Goal: Task Accomplishment & Management: Manage account settings

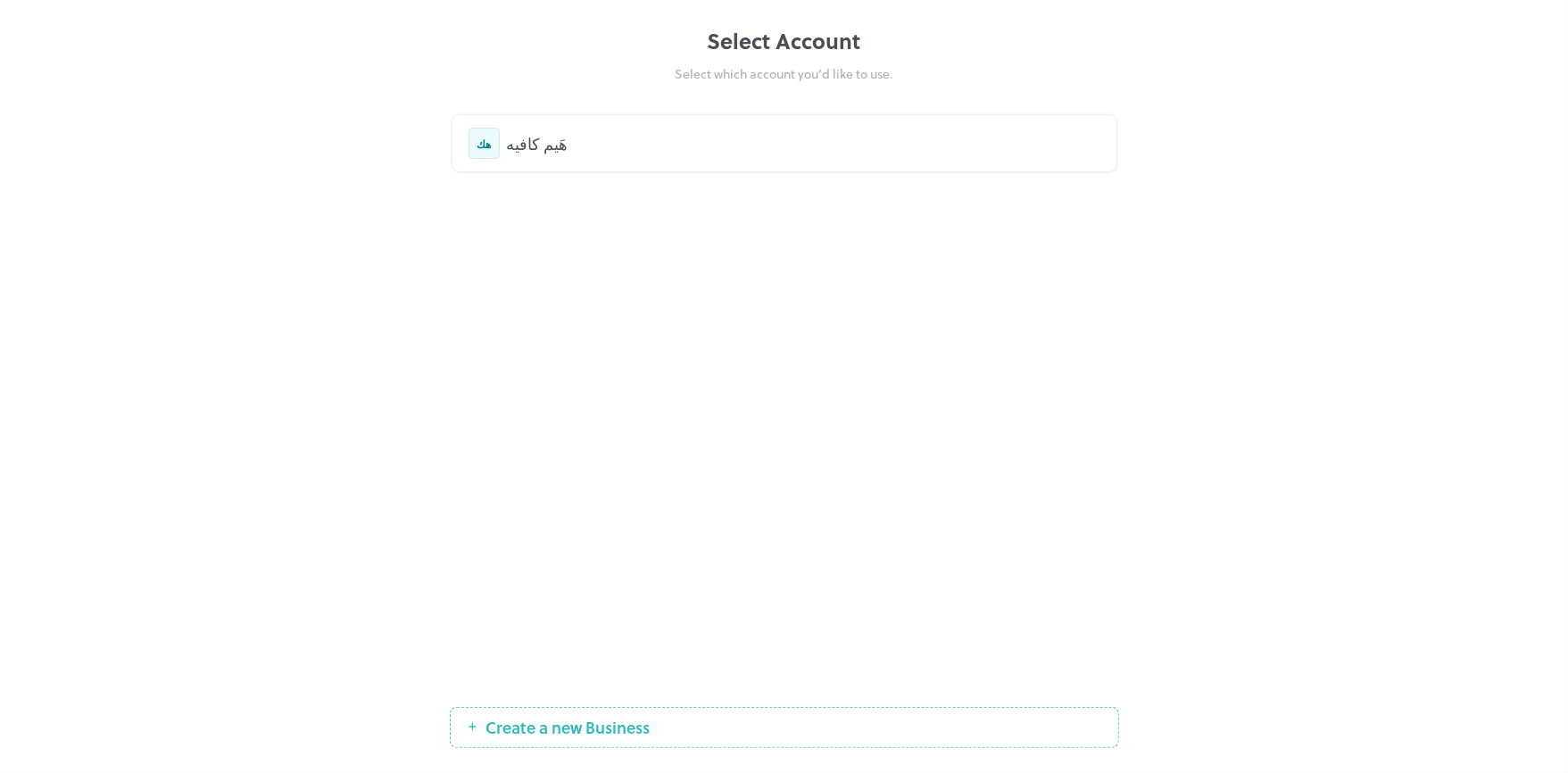
click at [545, 140] on div "هَيم كافيه" at bounding box center [803, 143] width 594 height 24
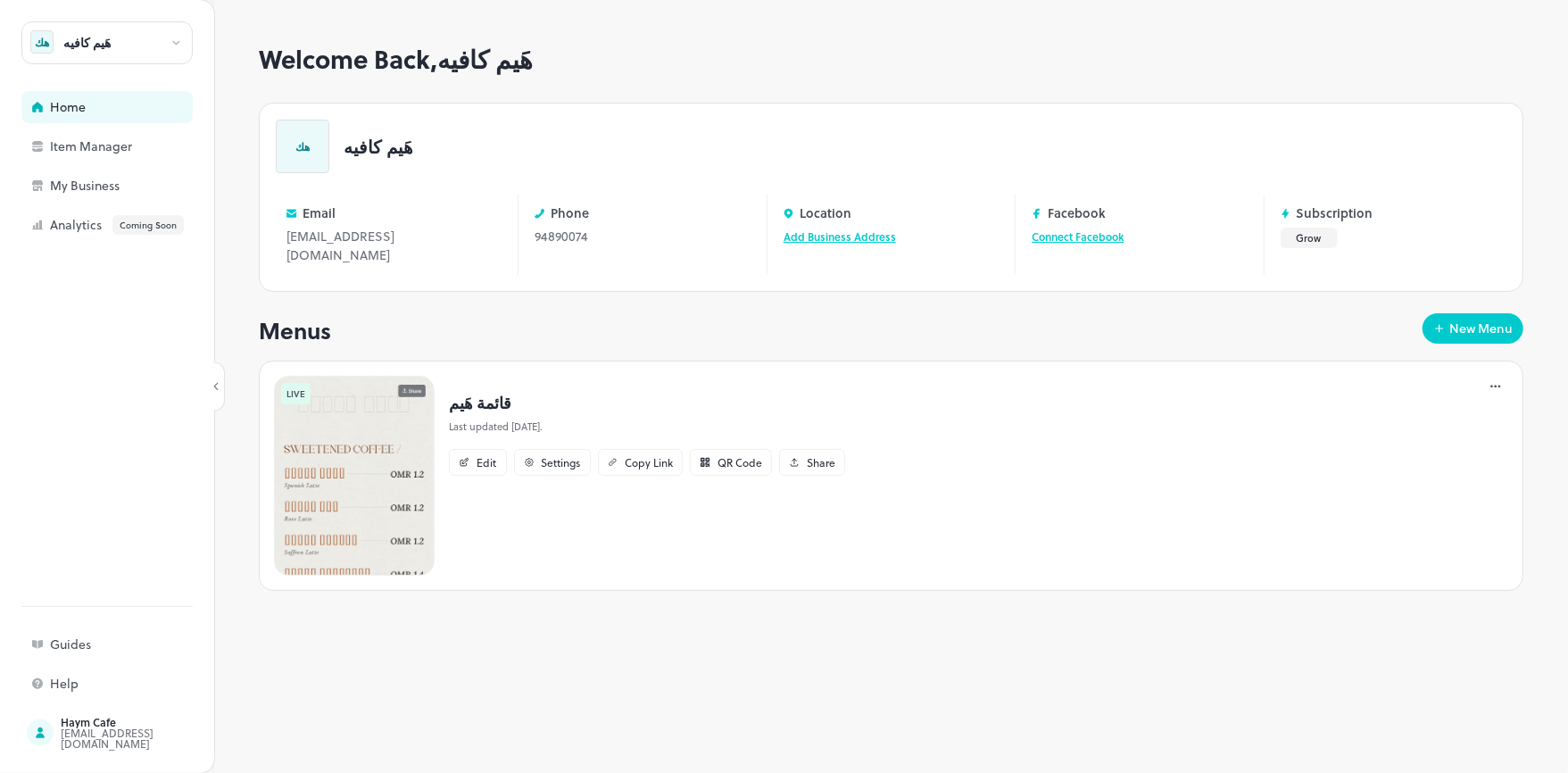
click at [352, 445] on img at bounding box center [354, 475] width 161 height 200
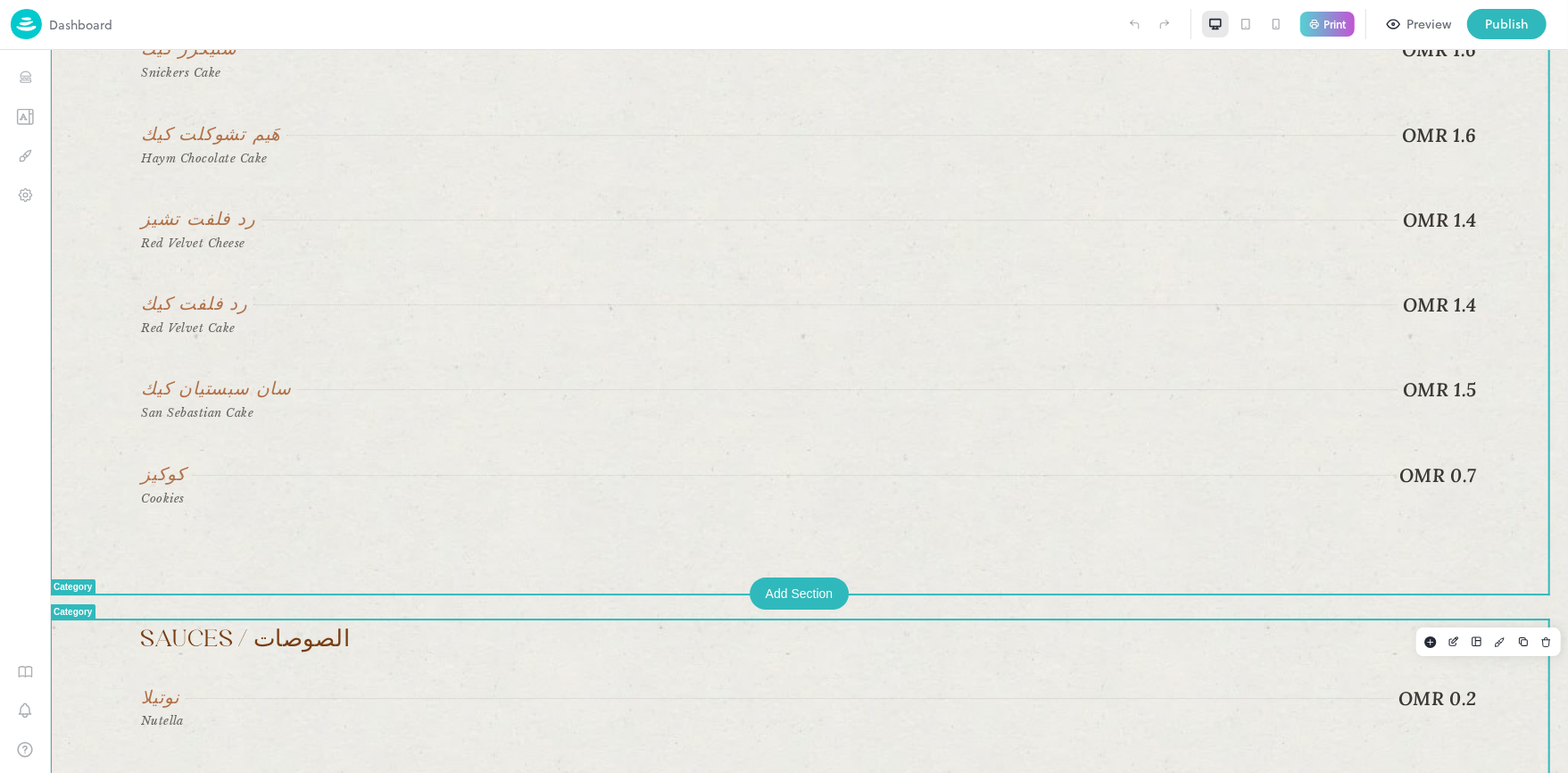
scroll to position [3605, 0]
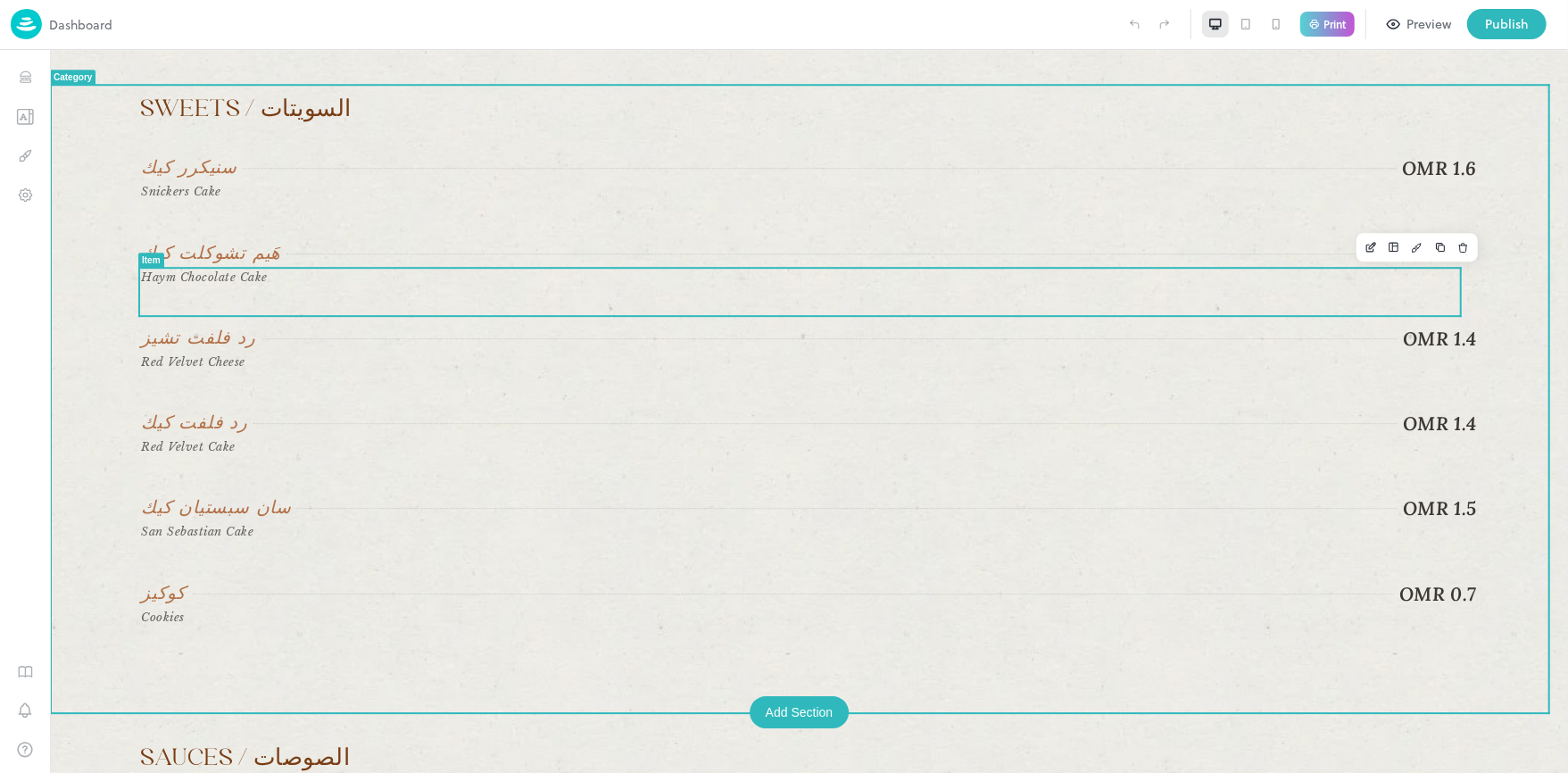
click at [828, 287] on div "هَيم تشوكلت كيك OMR 1.6 Haym Chocolate Cake" at bounding box center [808, 263] width 1336 height 45
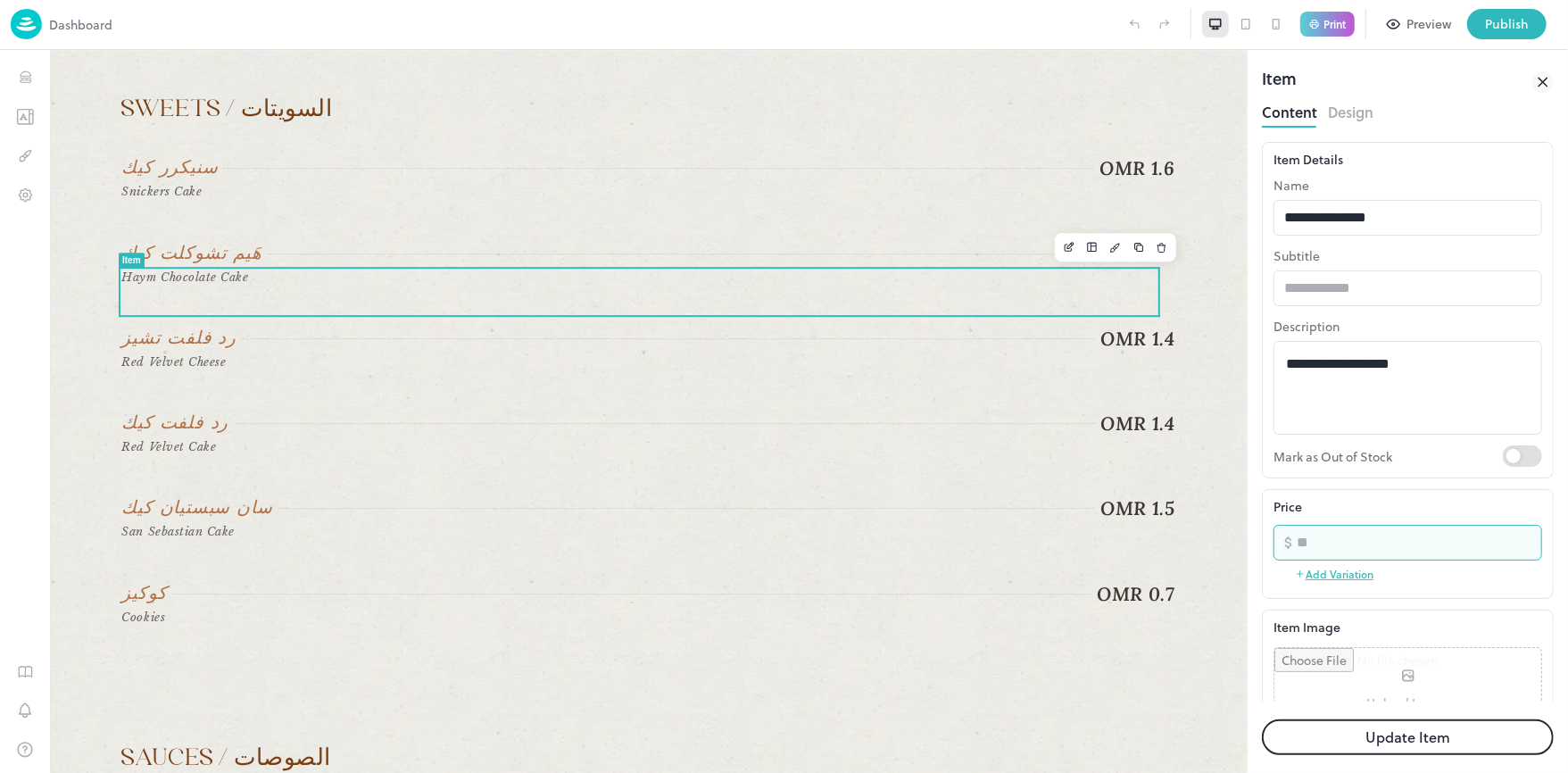
click at [1311, 540] on input "***" at bounding box center [1419, 543] width 245 height 36
type input "***"
click at [1329, 505] on div "Price" at bounding box center [1408, 507] width 269 height 19
click at [1372, 735] on button "Update Item" at bounding box center [1408, 737] width 292 height 36
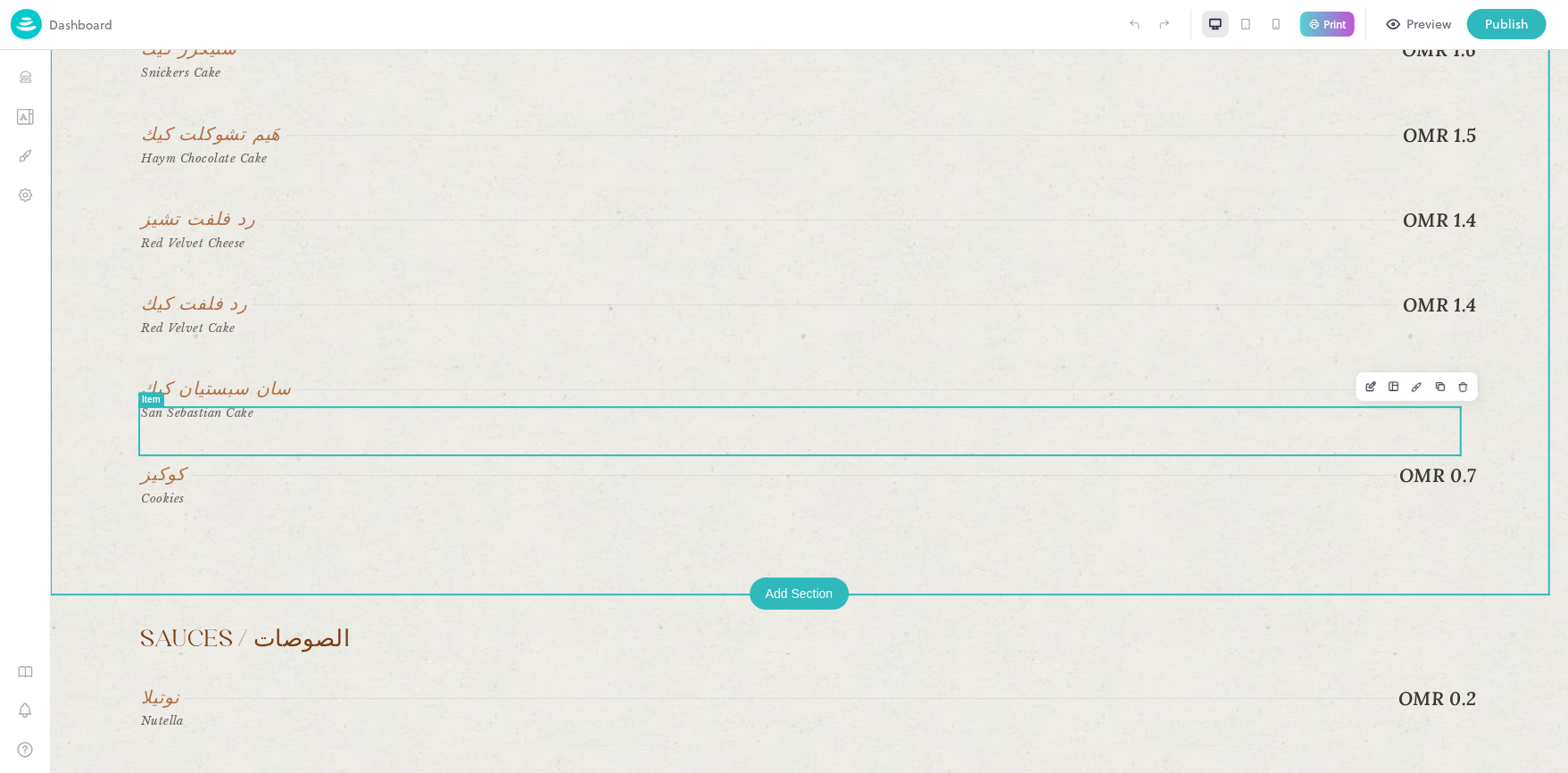
scroll to position [3605, 0]
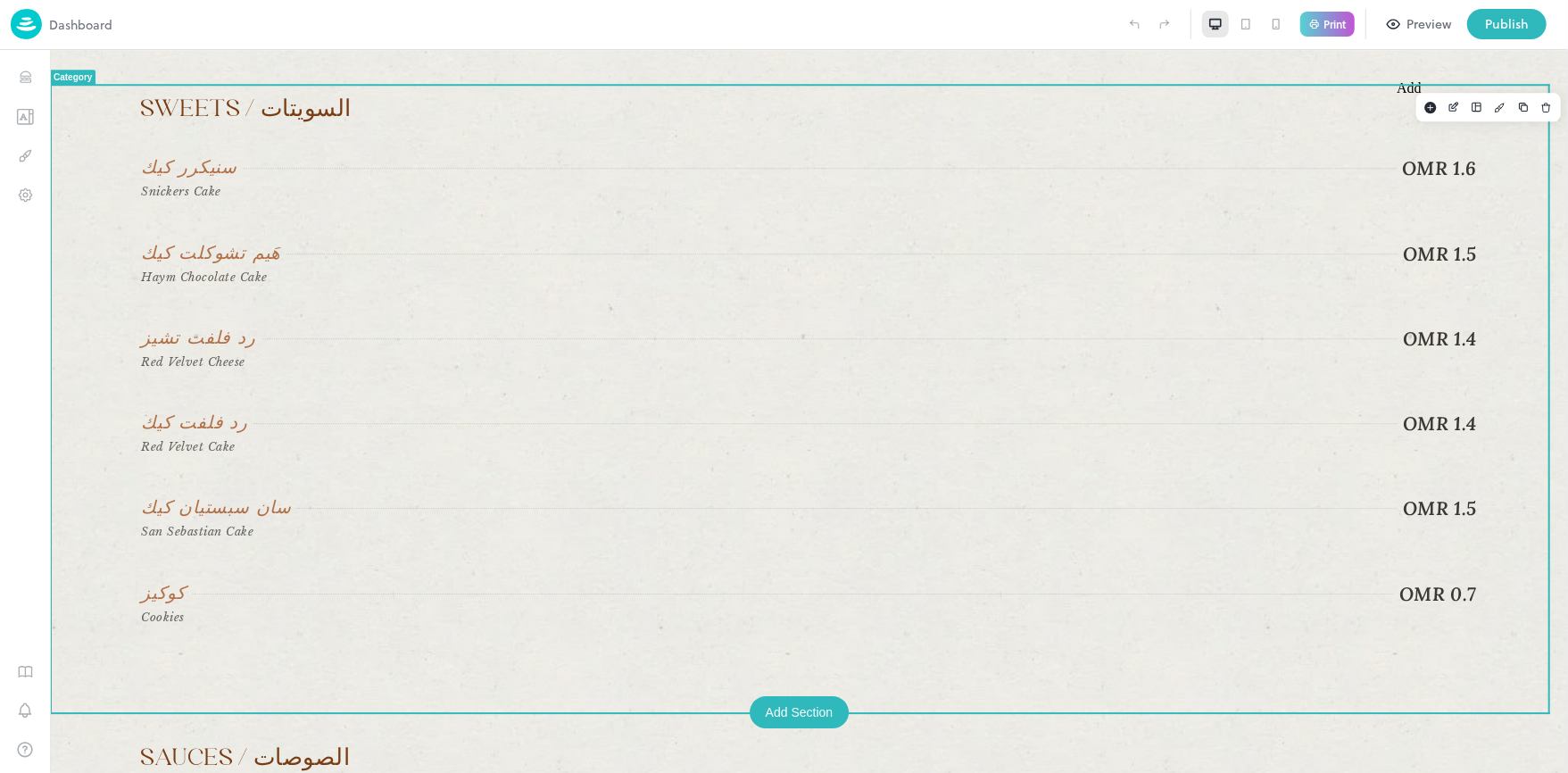
click at [1422, 112] on icon "Add" at bounding box center [1429, 105] width 14 height 12
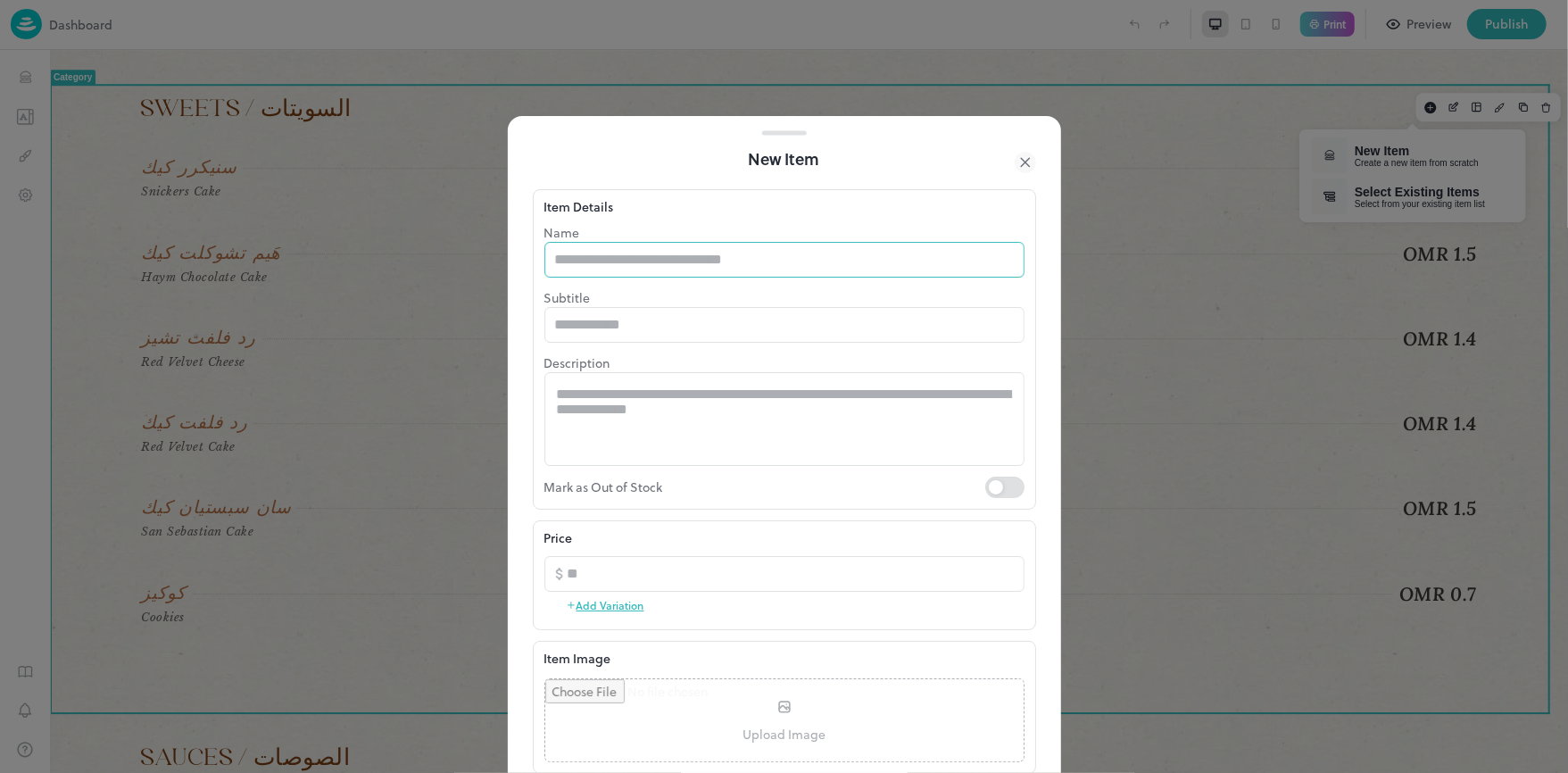
click at [665, 257] on input "text" at bounding box center [784, 260] width 480 height 36
type input "**********"
click at [0, 0] on textarea at bounding box center [0, 0] width 0 height 0
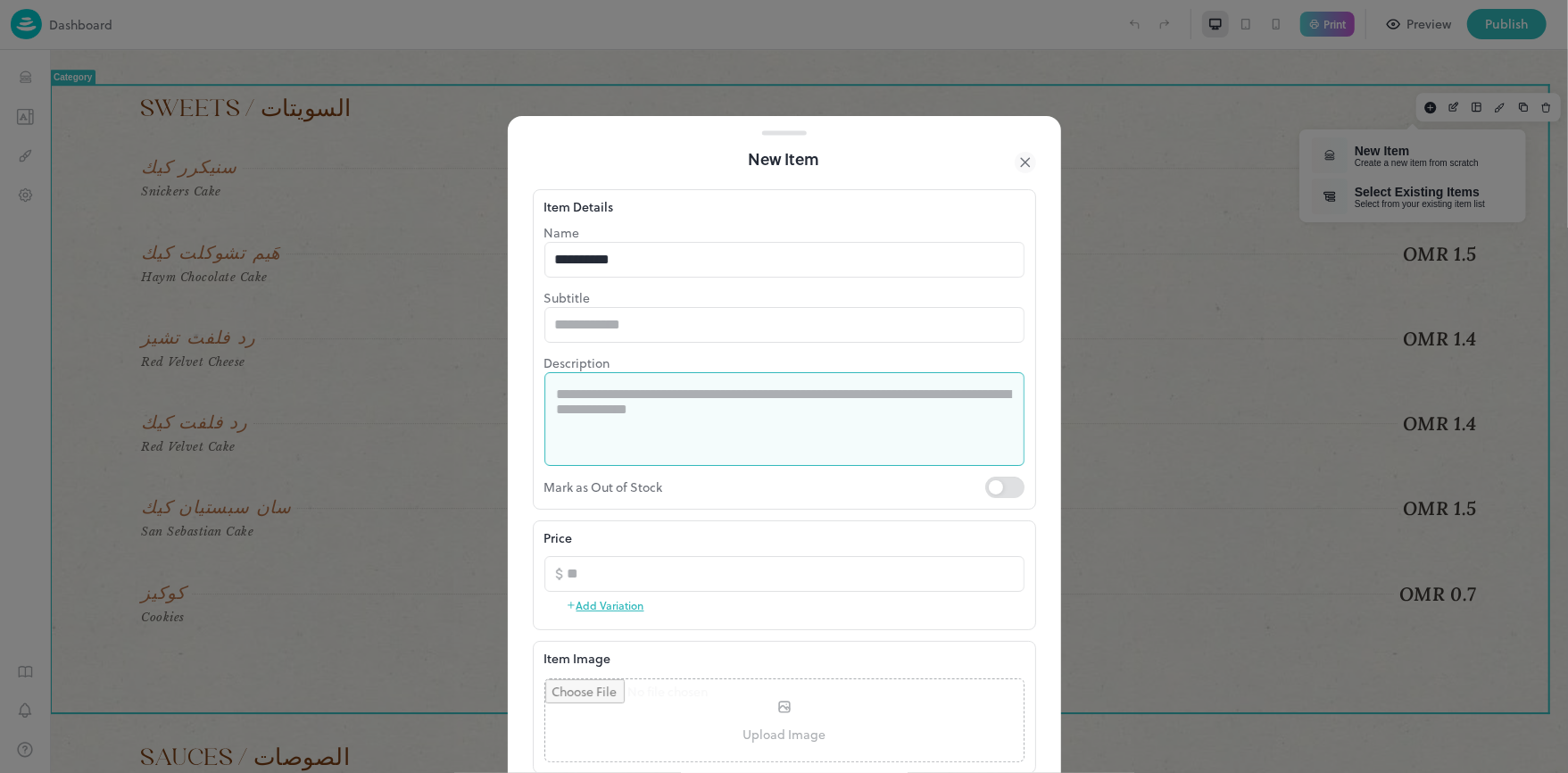
paste textarea "**********"
type textarea "**********"
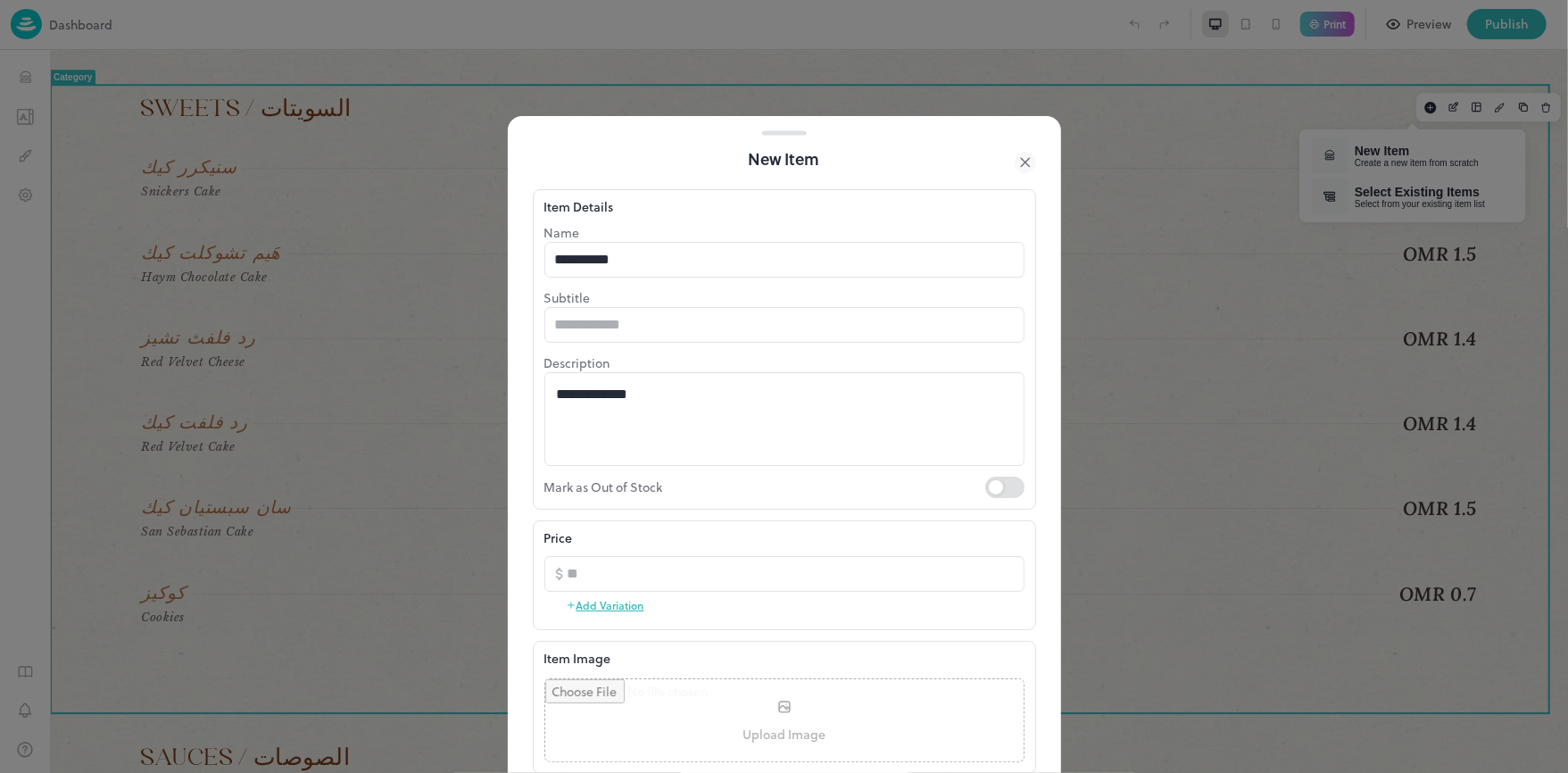
click at [1001, 360] on p "Description" at bounding box center [784, 363] width 480 height 19
click at [651, 566] on input "number" at bounding box center [796, 574] width 457 height 36
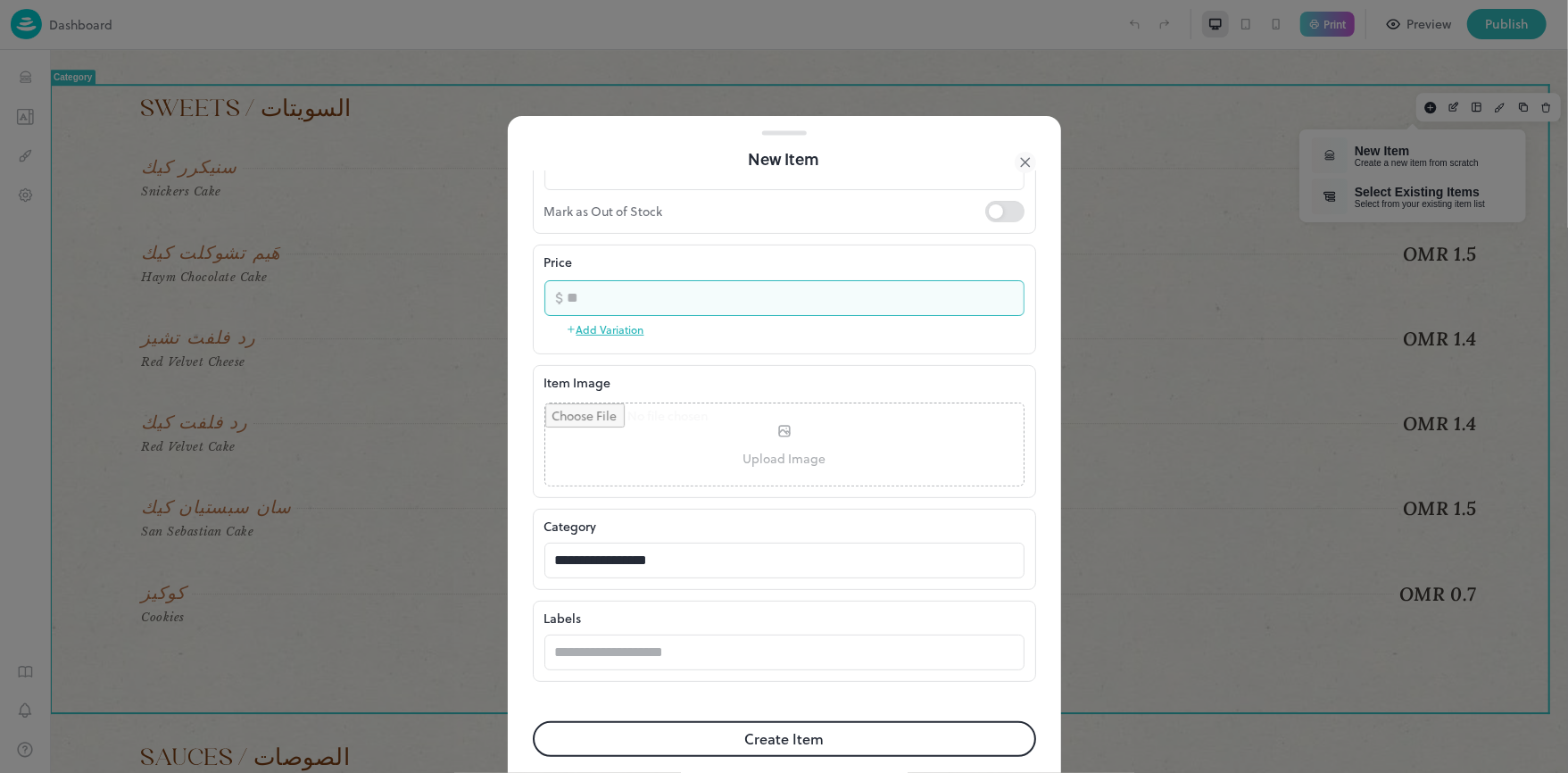
scroll to position [297, 0]
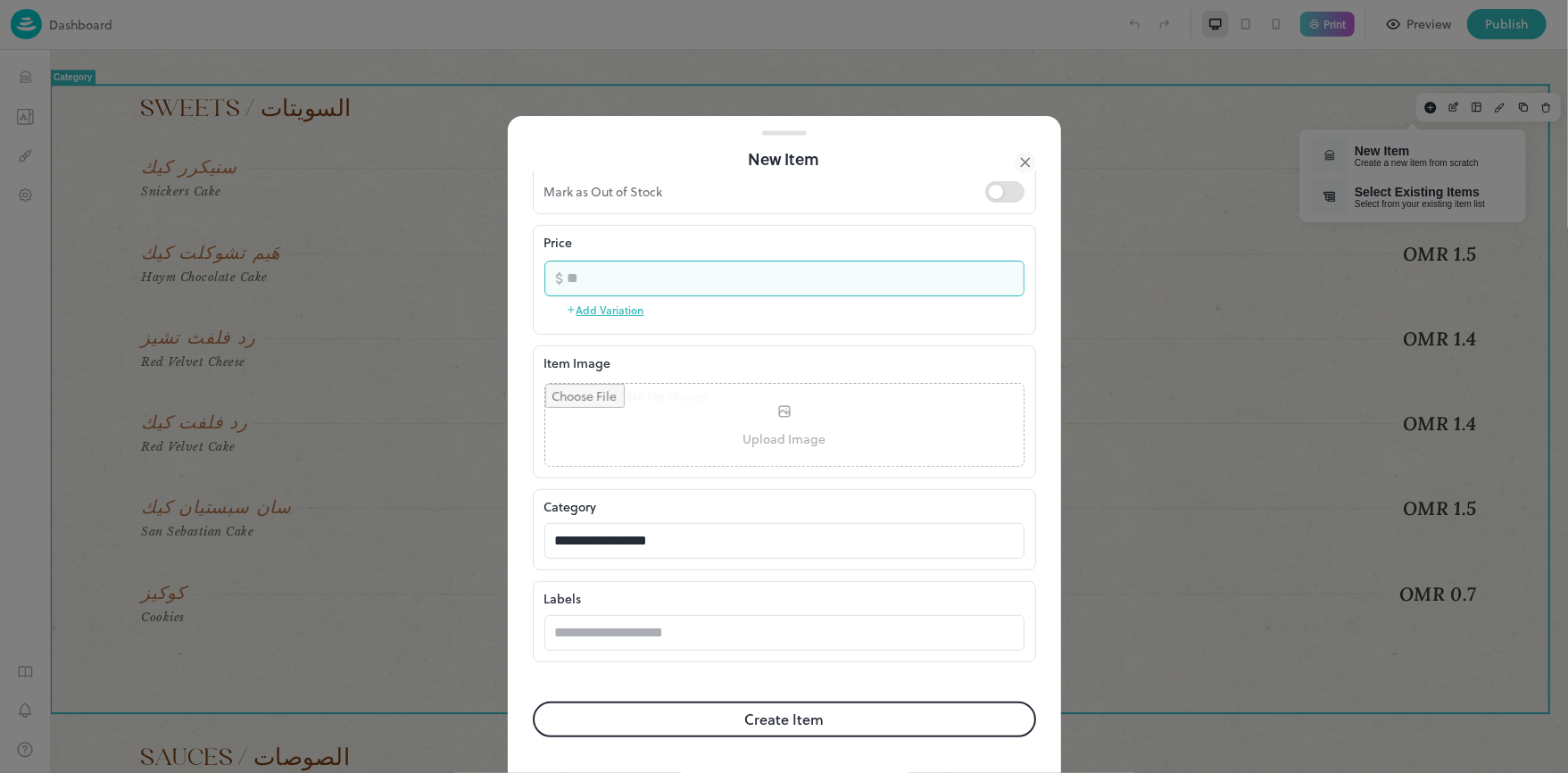
type input "***"
click at [794, 712] on button "Create Item" at bounding box center [784, 719] width 503 height 36
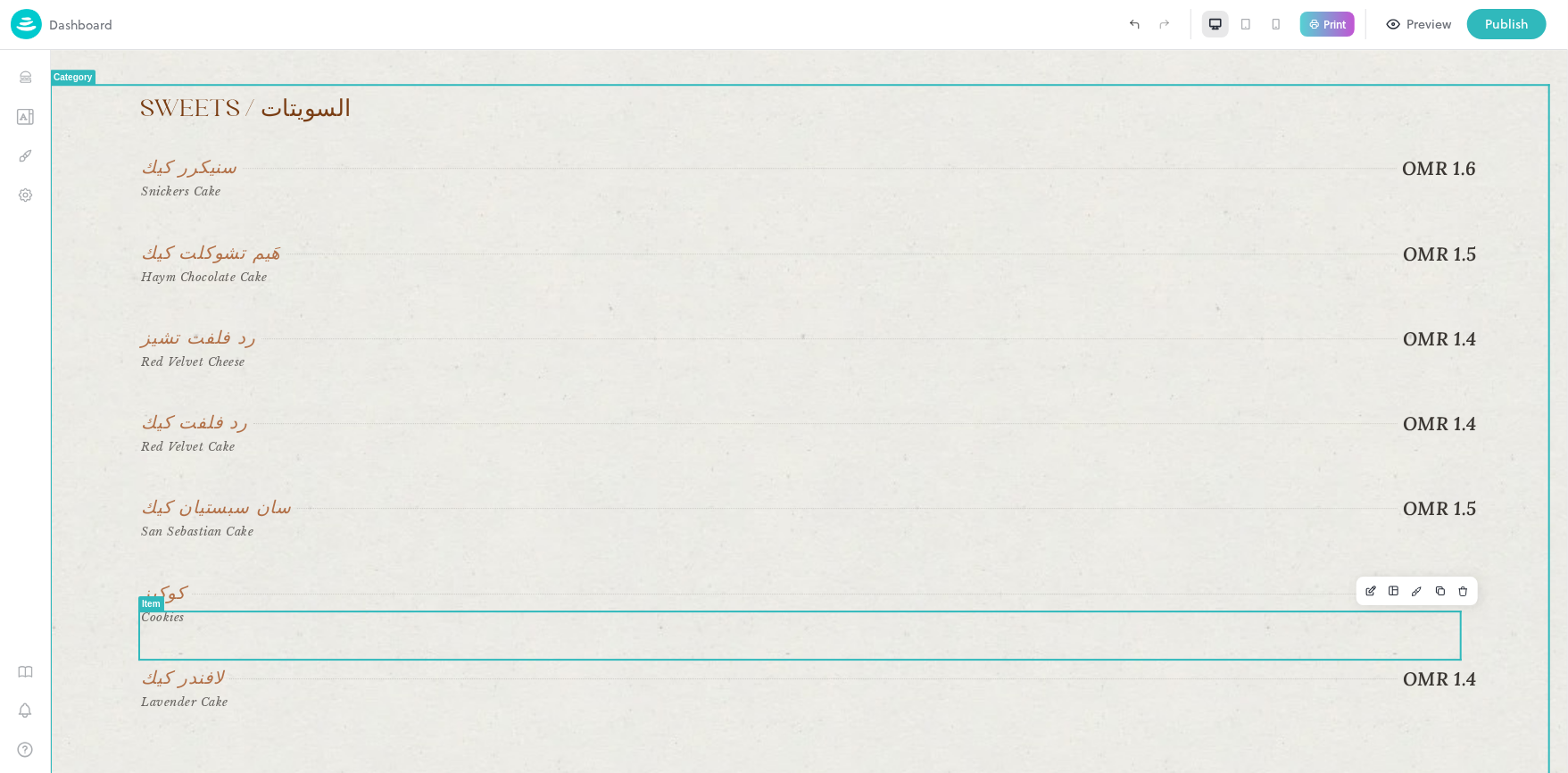
scroll to position [3724, 0]
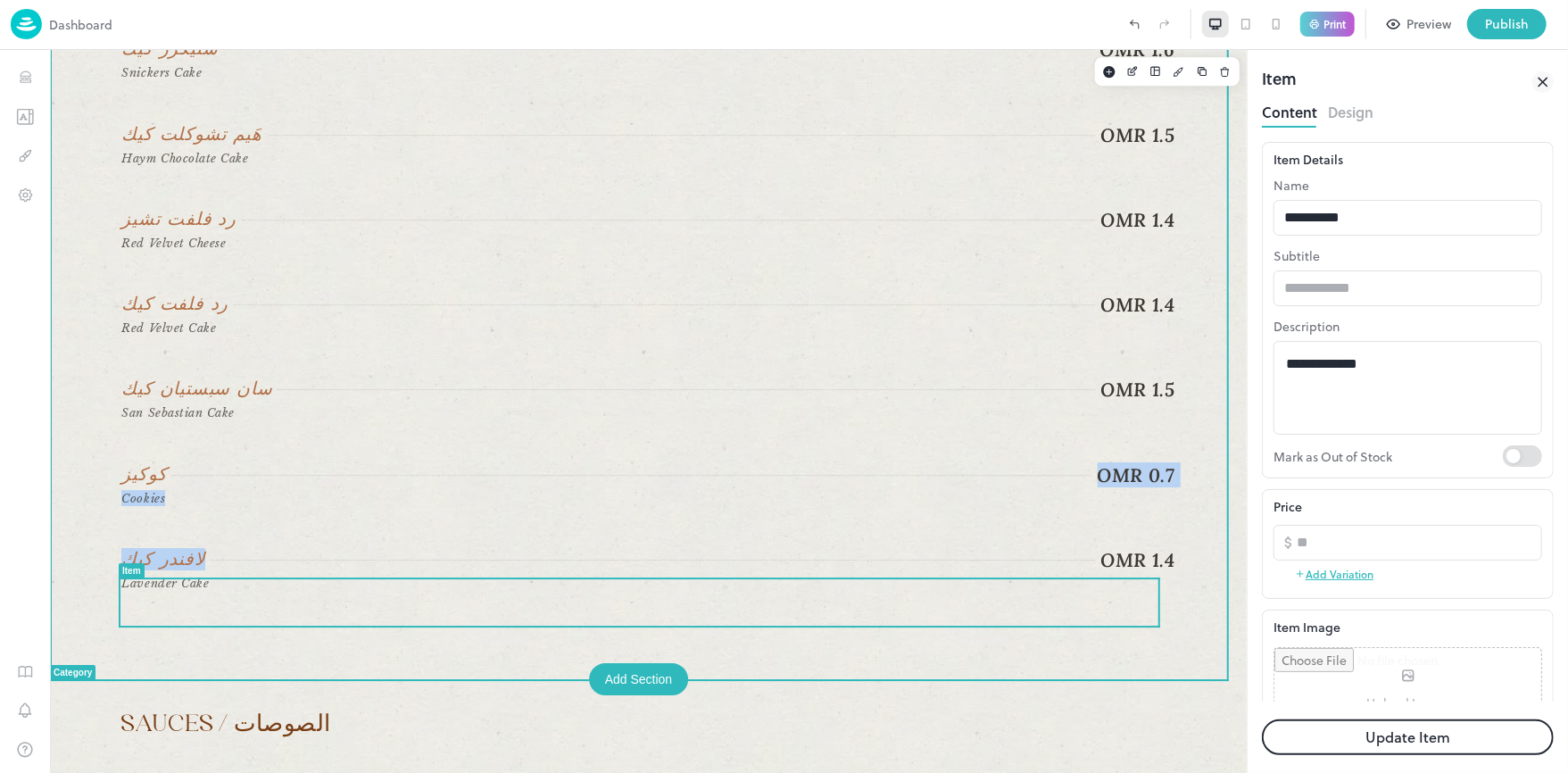
drag, startPoint x: 618, startPoint y: 610, endPoint x: 604, endPoint y: 547, distance: 64.5
click at [604, 547] on div "سنيكرر كيك OMR 1.6 Snickers Cake هَيم تشوكلت كيك OMR 1.5 Haym Chocolate Cake رد…" at bounding box center [647, 323] width 1053 height 574
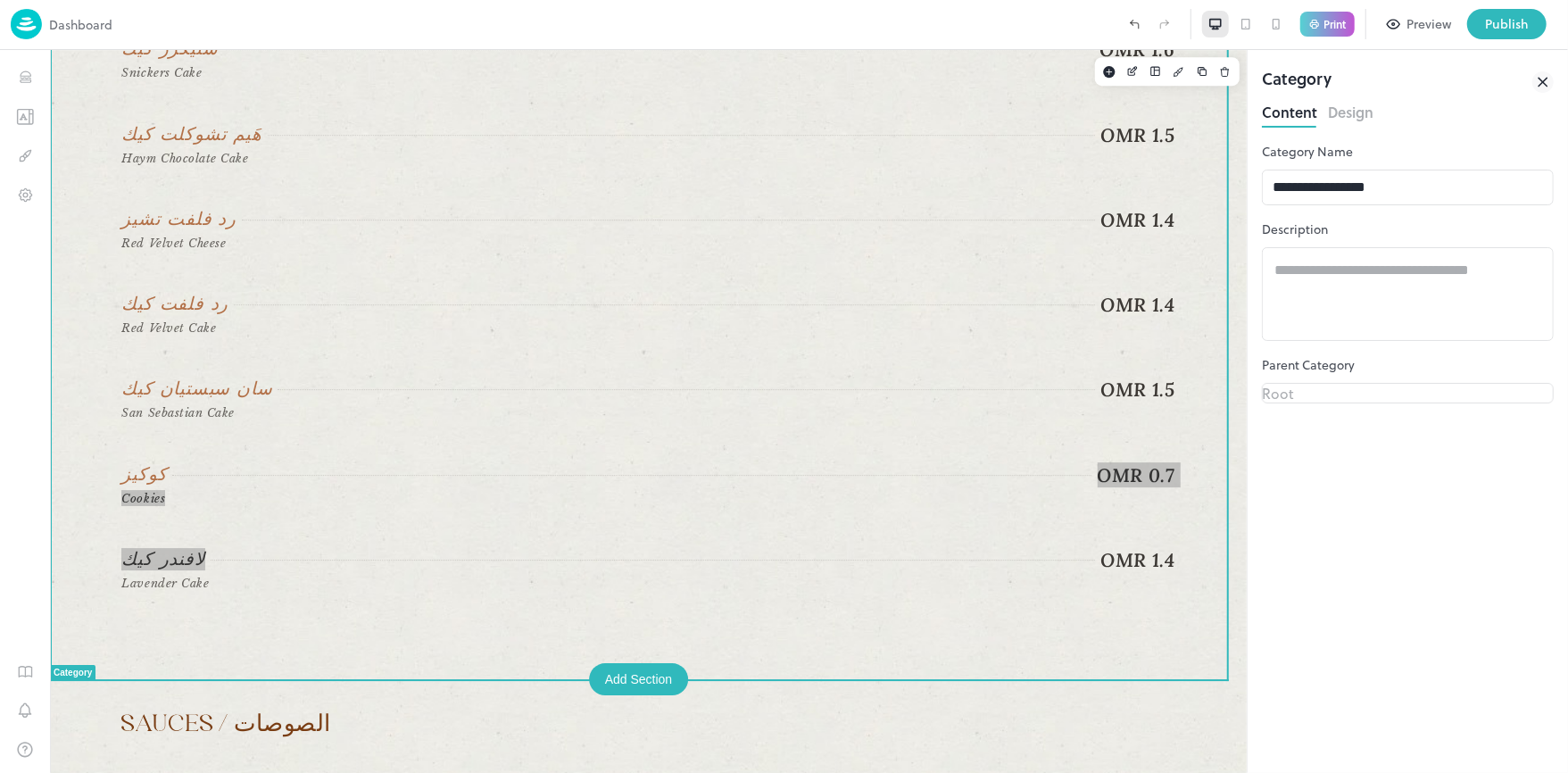
click at [1547, 71] on icon at bounding box center [1543, 82] width 22 height 22
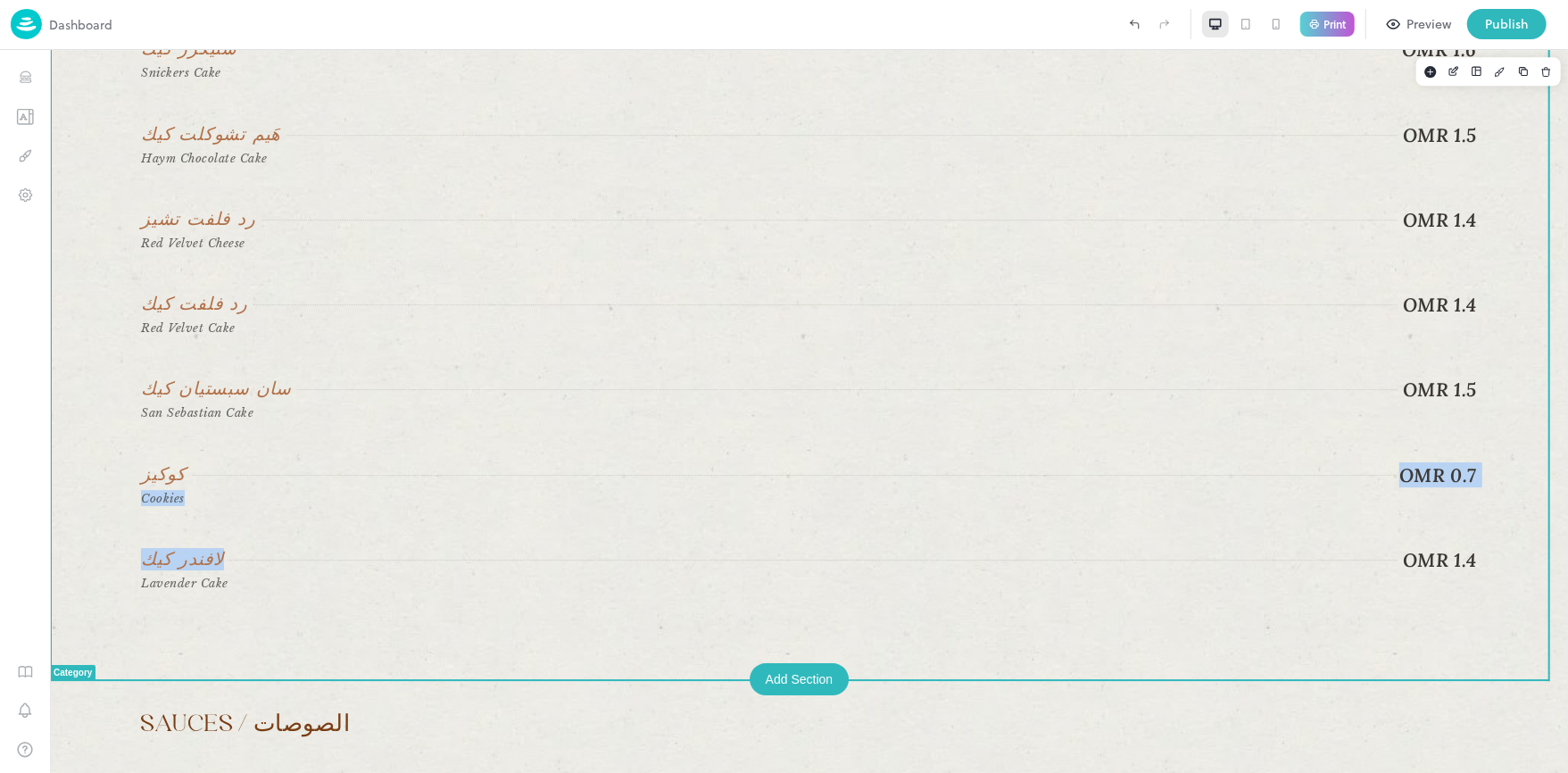
click at [1535, 286] on div "Sweets / السويتات سنيكرر كيك OMR 1.6 Snickers Cake هَيم تشوكلت كيك OMR 1.5 Haym…" at bounding box center [808, 292] width 1518 height 706
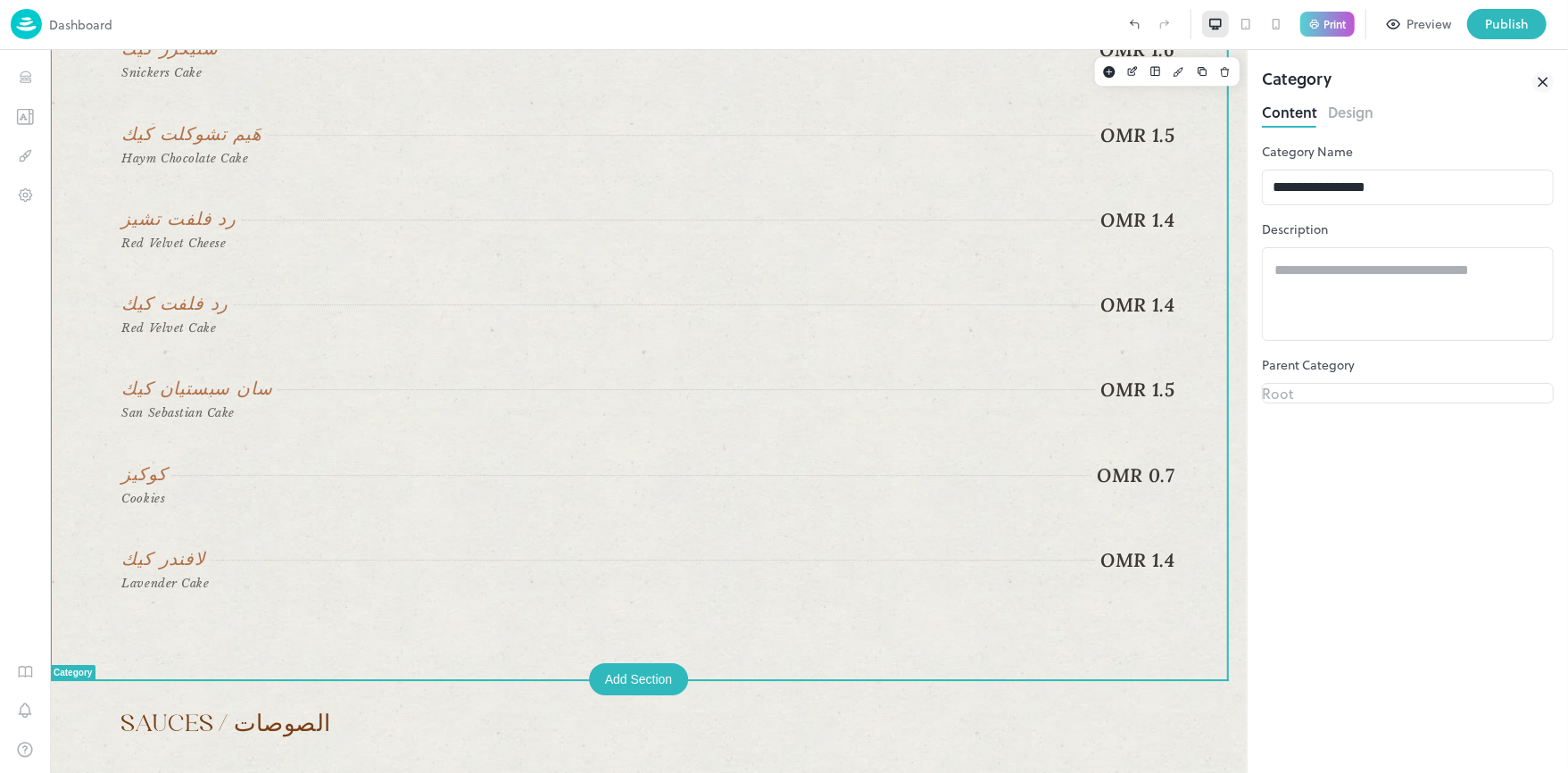
click at [1354, 118] on button "Design" at bounding box center [1351, 110] width 45 height 24
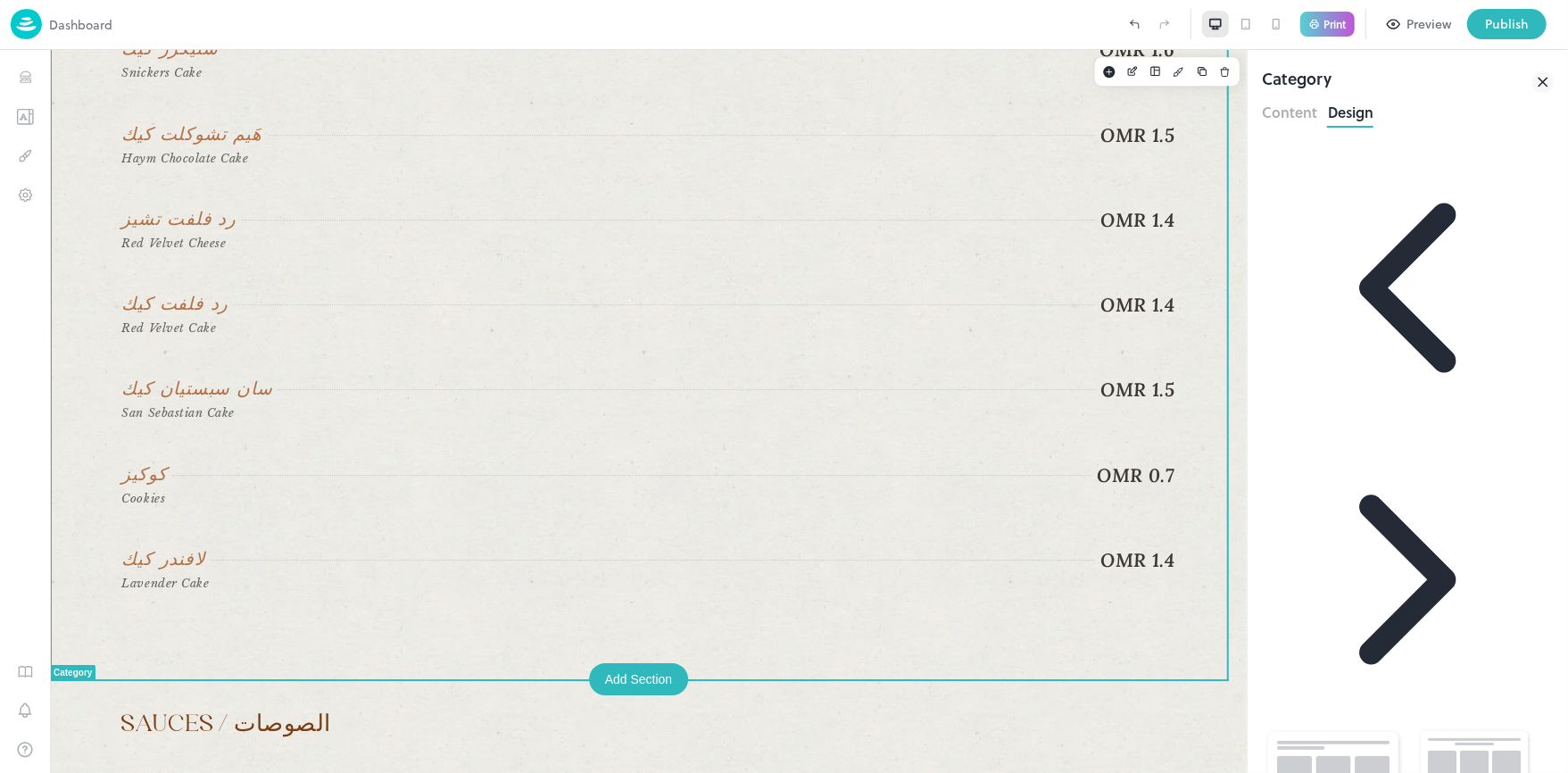
click at [0, 0] on button "Content" at bounding box center [0, 0] width 0 height 0
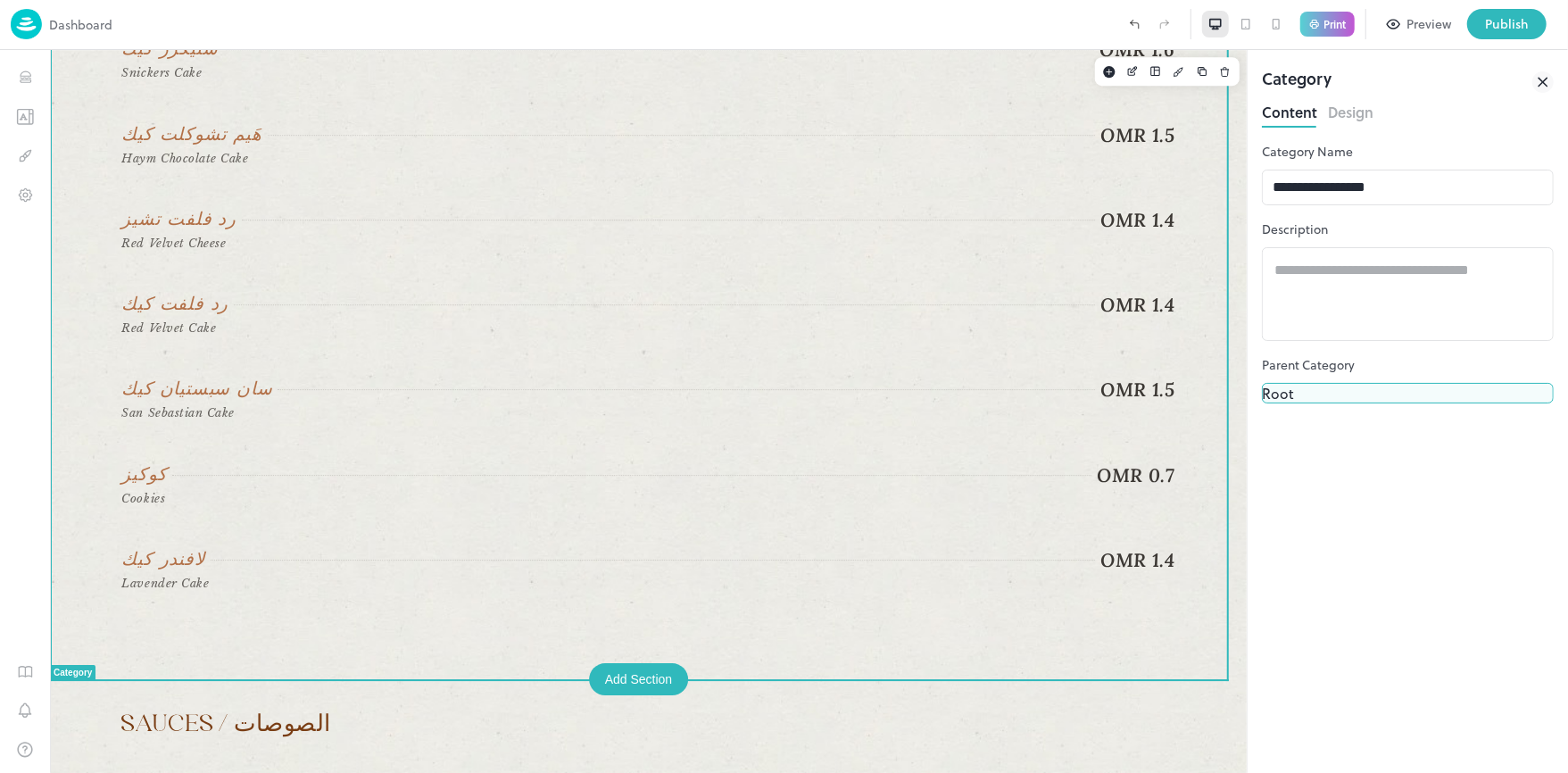
click at [1433, 394] on body "Dashboard Print Preview Publish 1 Items 42 Add Sweetened Coffee / القهـوة المحل…" at bounding box center [784, 386] width 1568 height 773
click at [1421, 772] on div at bounding box center [784, 773] width 1568 height 0
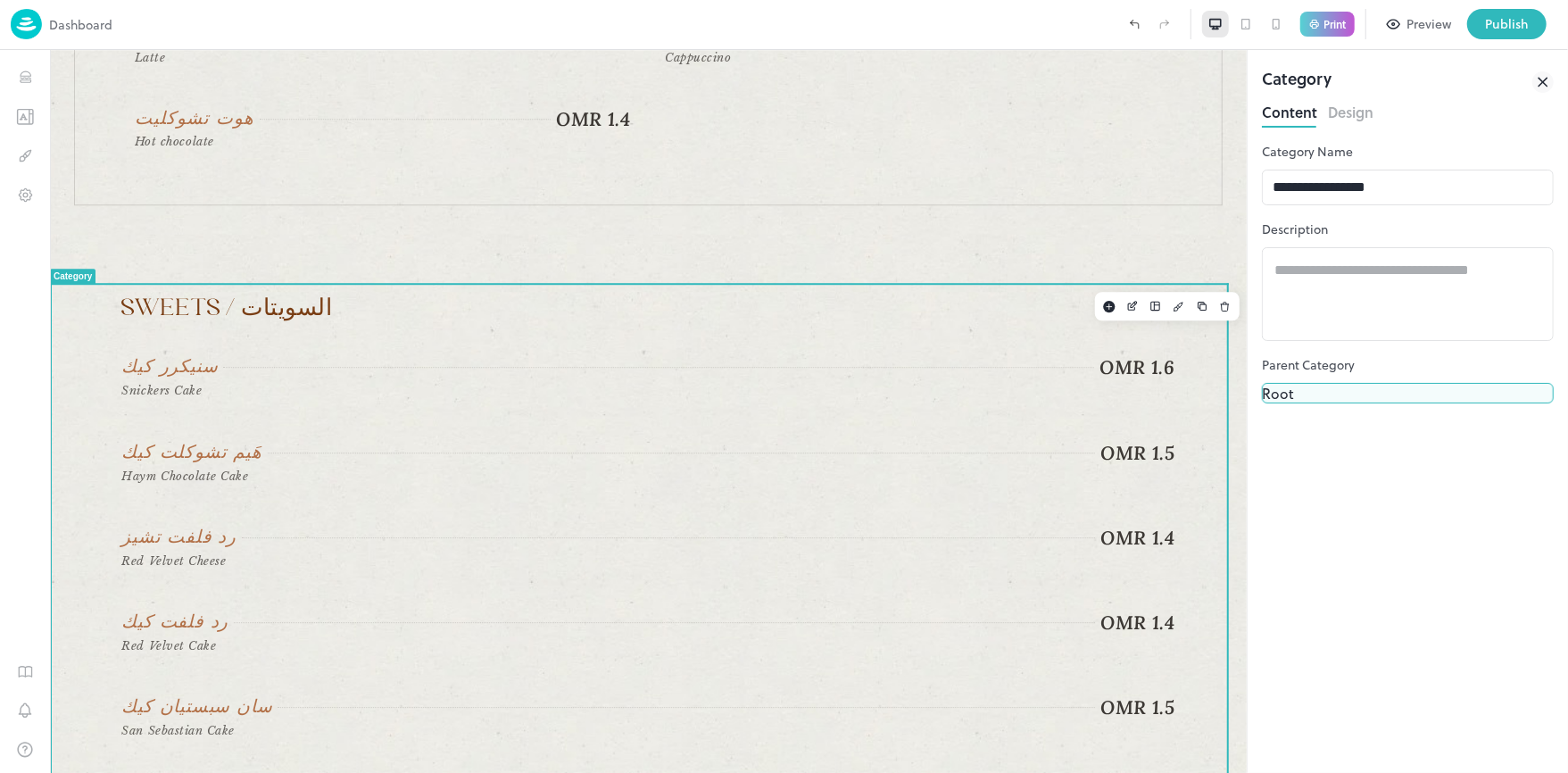
scroll to position [3367, 0]
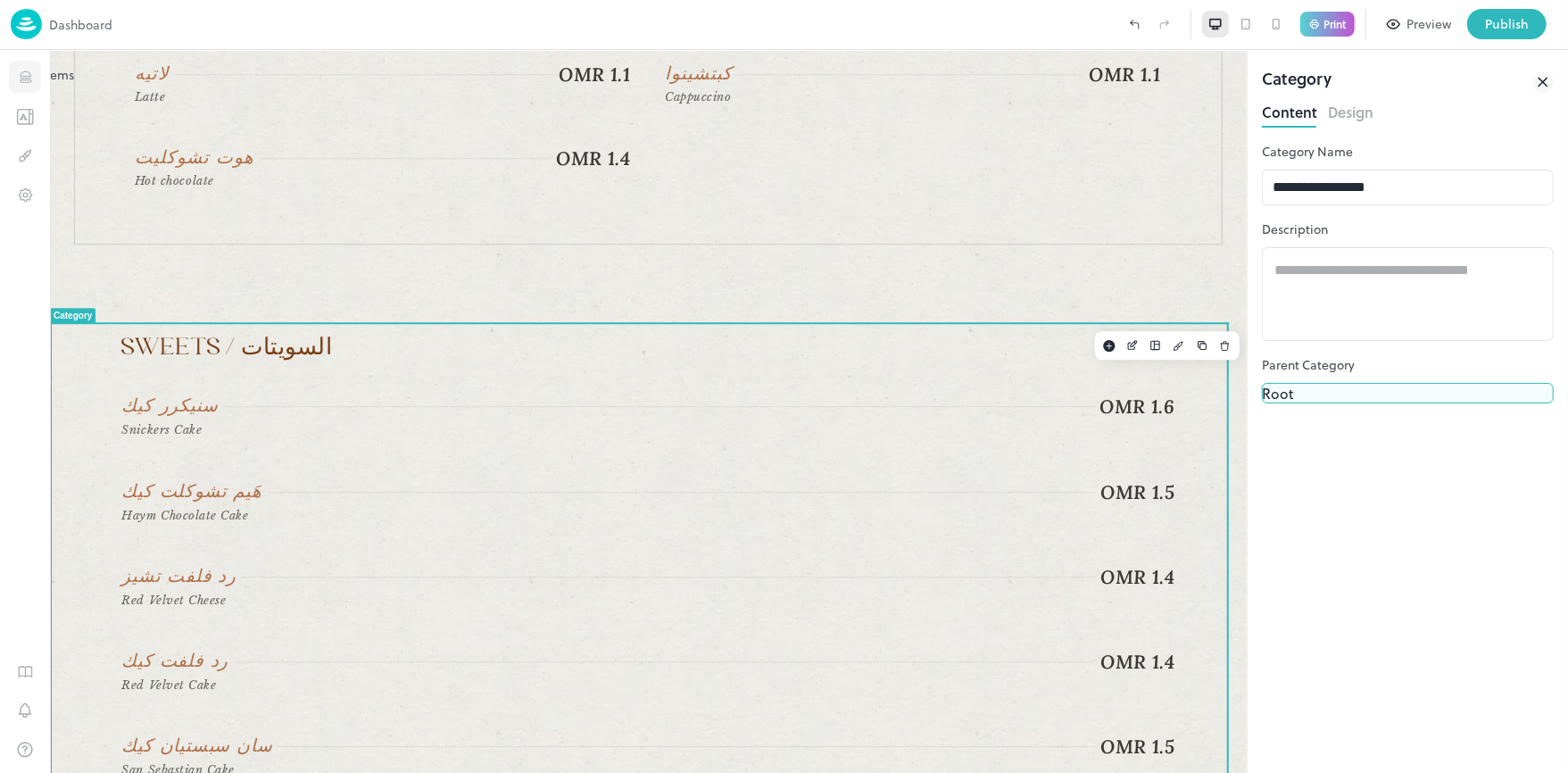
click at [26, 69] on icon "Items" at bounding box center [25, 77] width 17 height 17
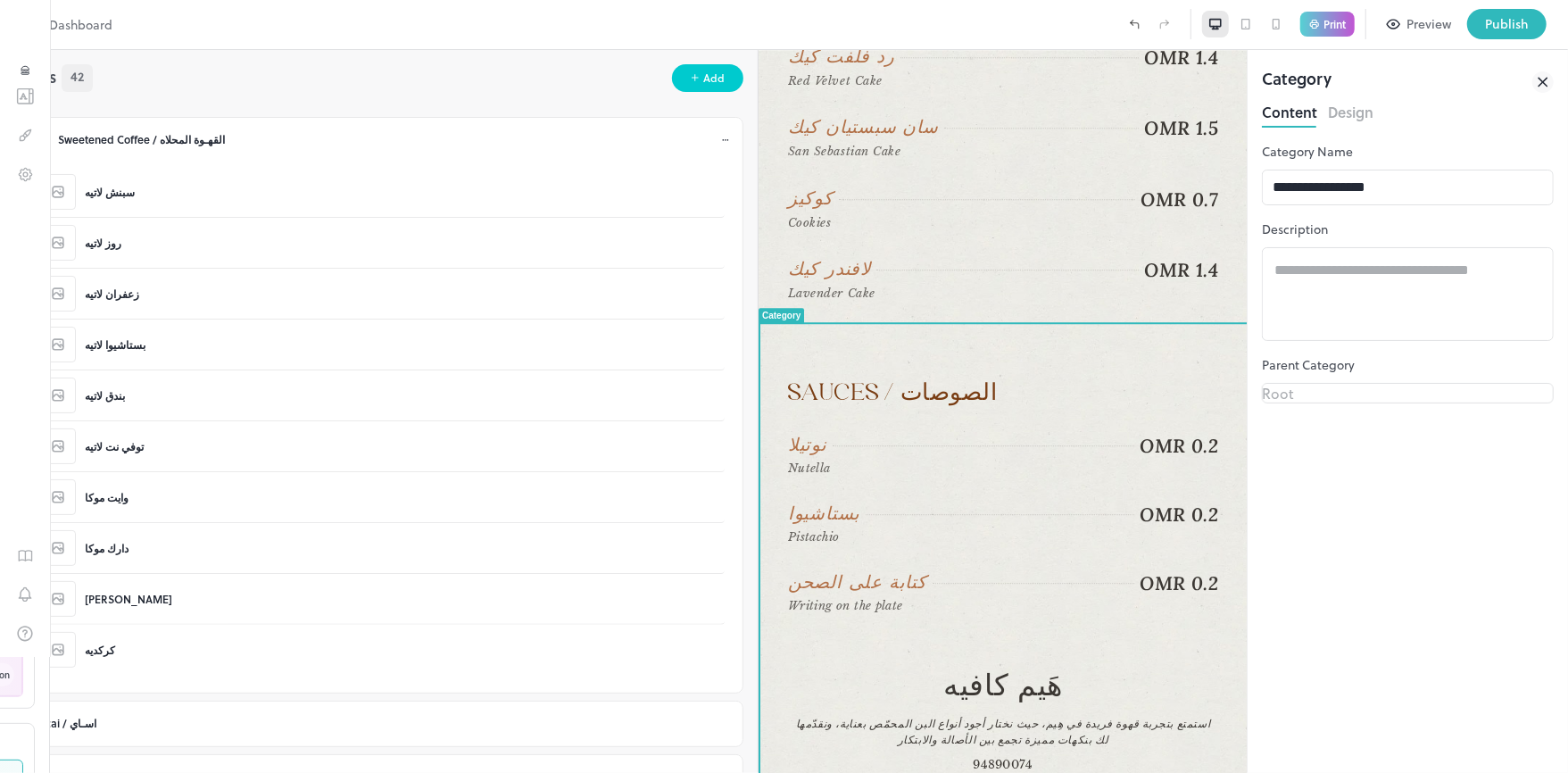
click at [54, 137] on icon at bounding box center [47, 139] width 12 height 11
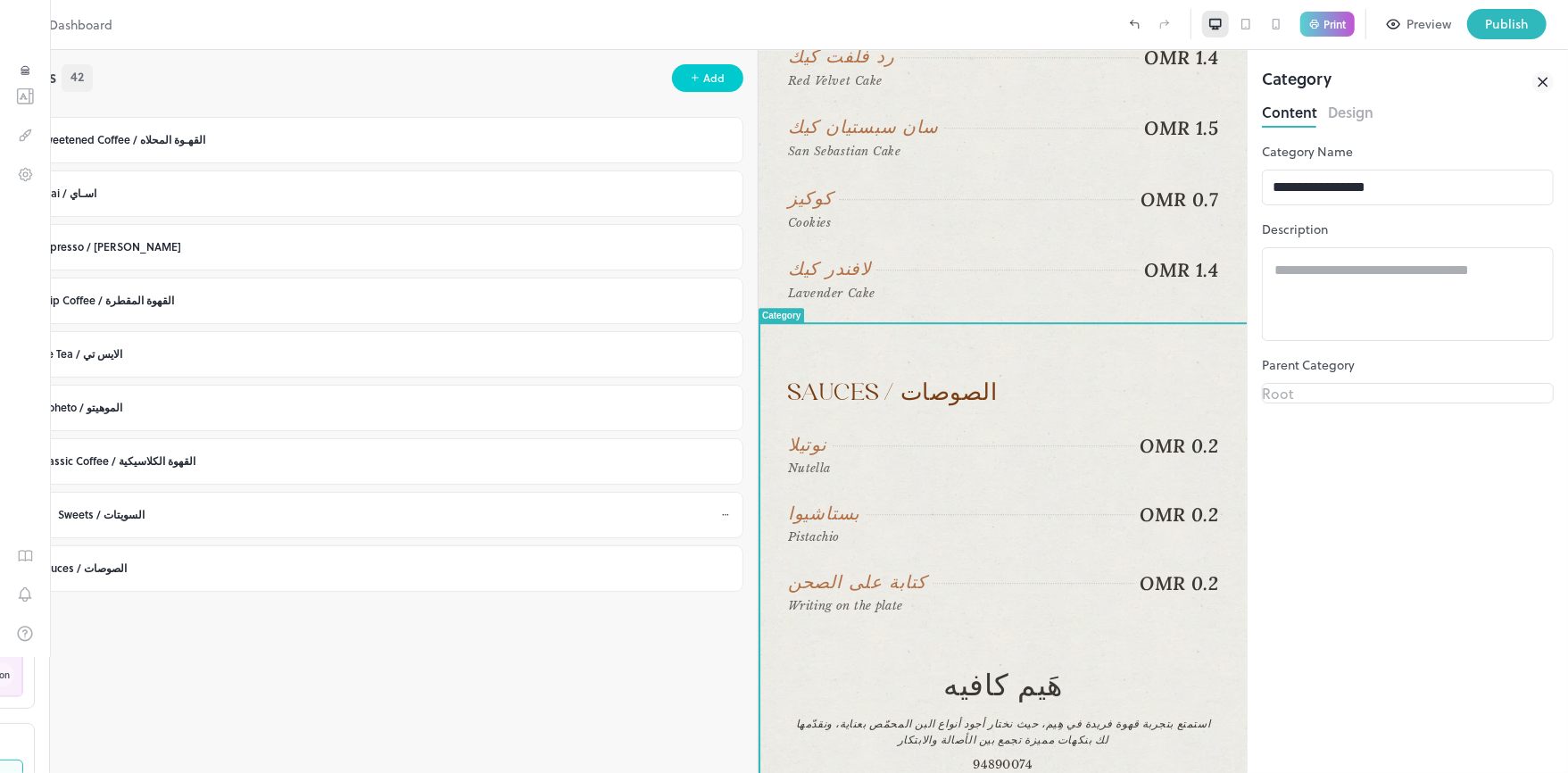
click at [54, 513] on icon at bounding box center [48, 514] width 11 height 12
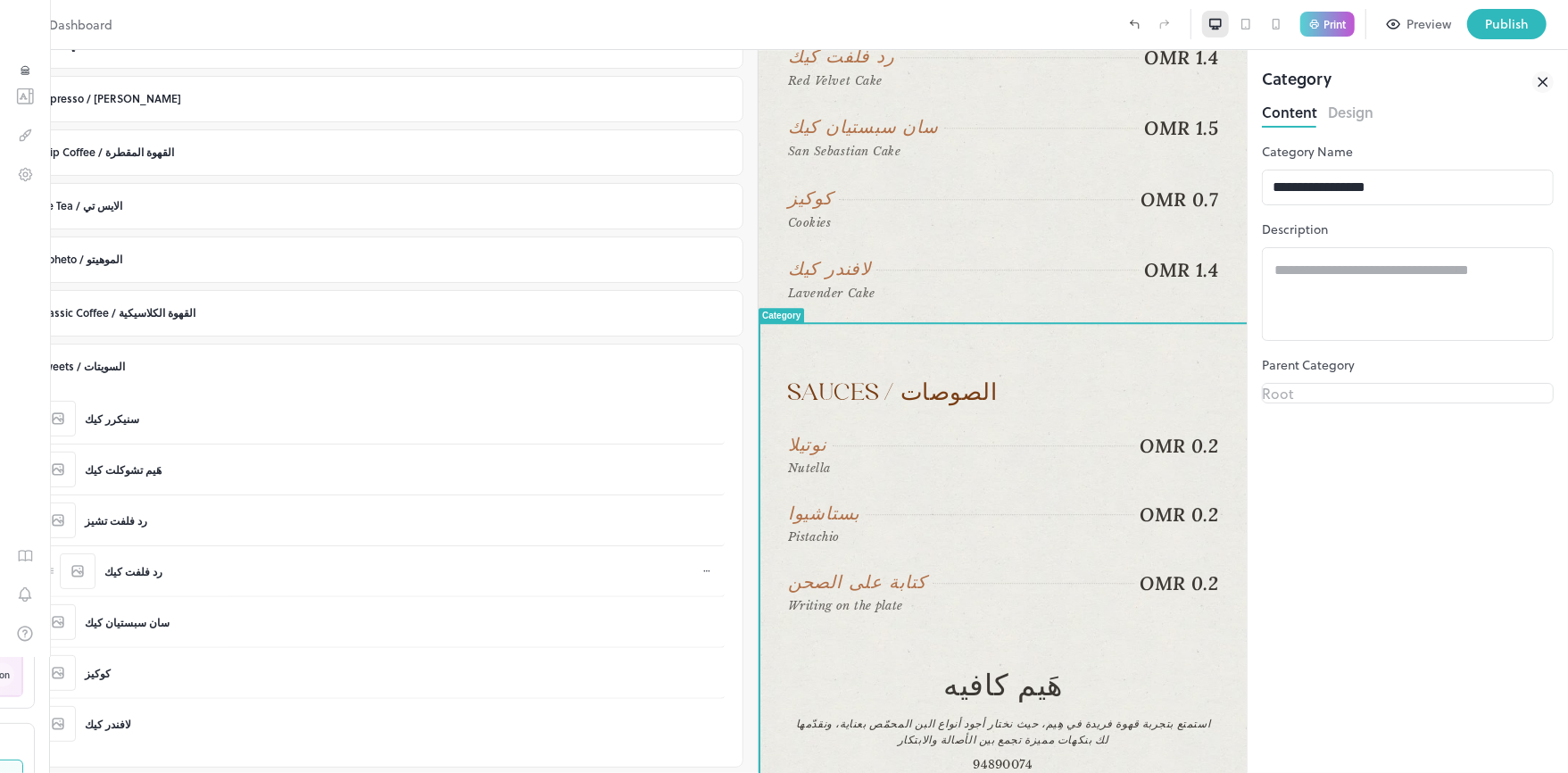
scroll to position [205, 0]
drag, startPoint x: 132, startPoint y: 669, endPoint x: 107, endPoint y: 602, distance: 71.5
click at [107, 602] on div "سنيكرر كيك هَيم تشوكلت كيك رد فلفت تشيز رد فلفت كيك سان سبستيان كيك كوكيز لافند…" at bounding box center [378, 519] width 691 height 355
drag, startPoint x: 107, startPoint y: 602, endPoint x: 84, endPoint y: 665, distance: 67.1
click at [84, 665] on div "لافندر كيك" at bounding box center [378, 671] width 691 height 50
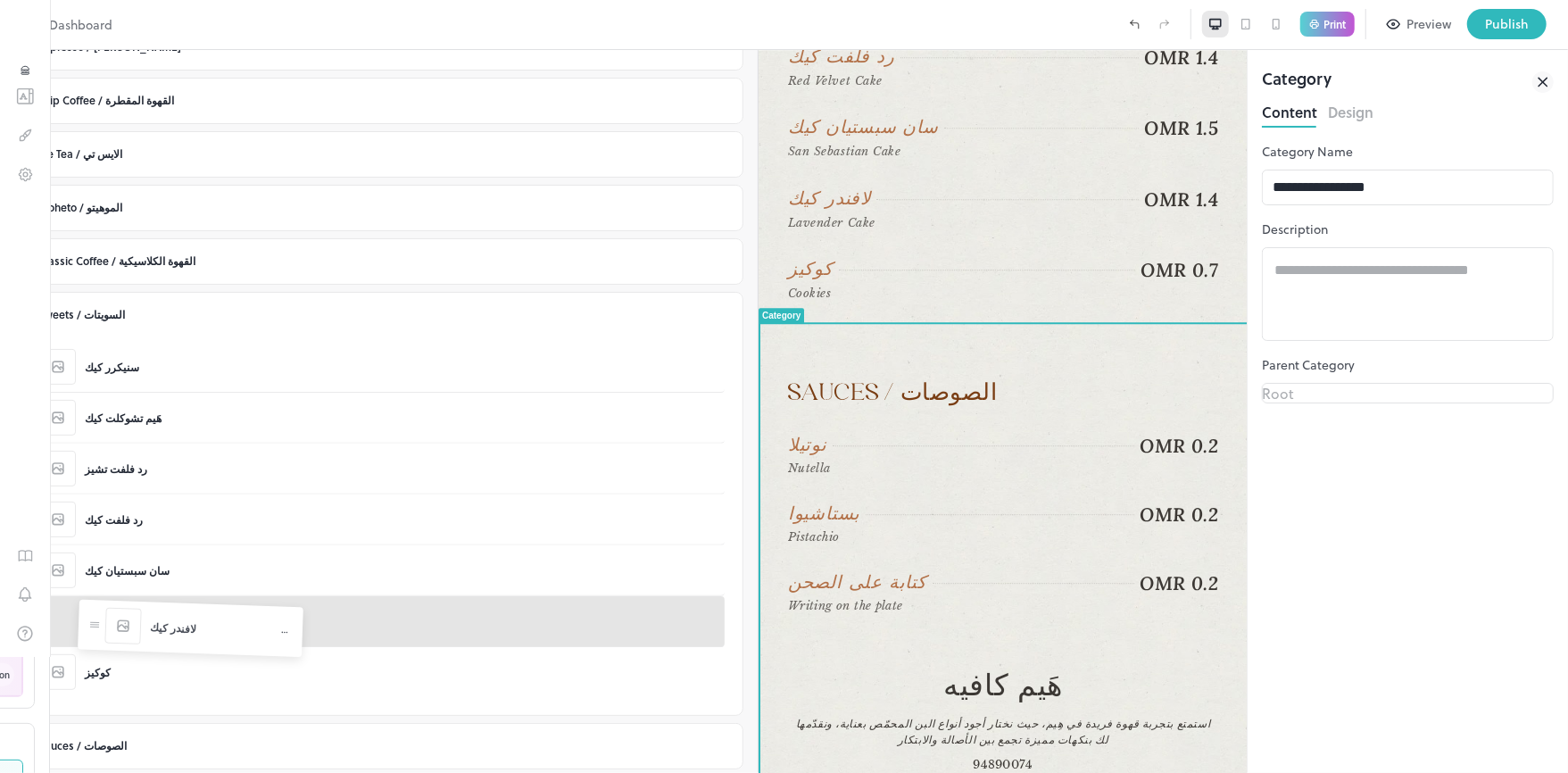
drag, startPoint x: 94, startPoint y: 670, endPoint x: 89, endPoint y: 625, distance: 45.3
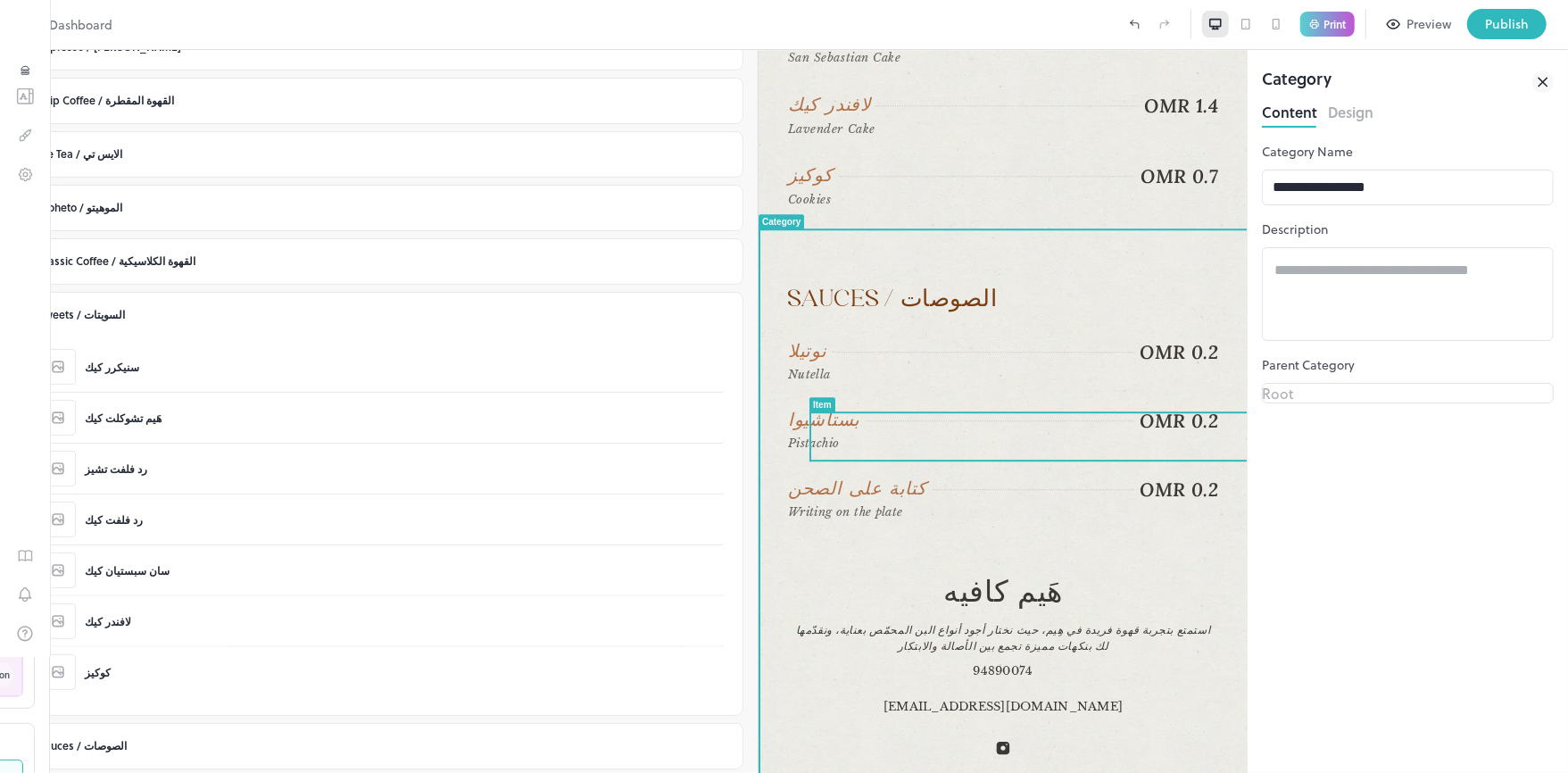
scroll to position [3724, 0]
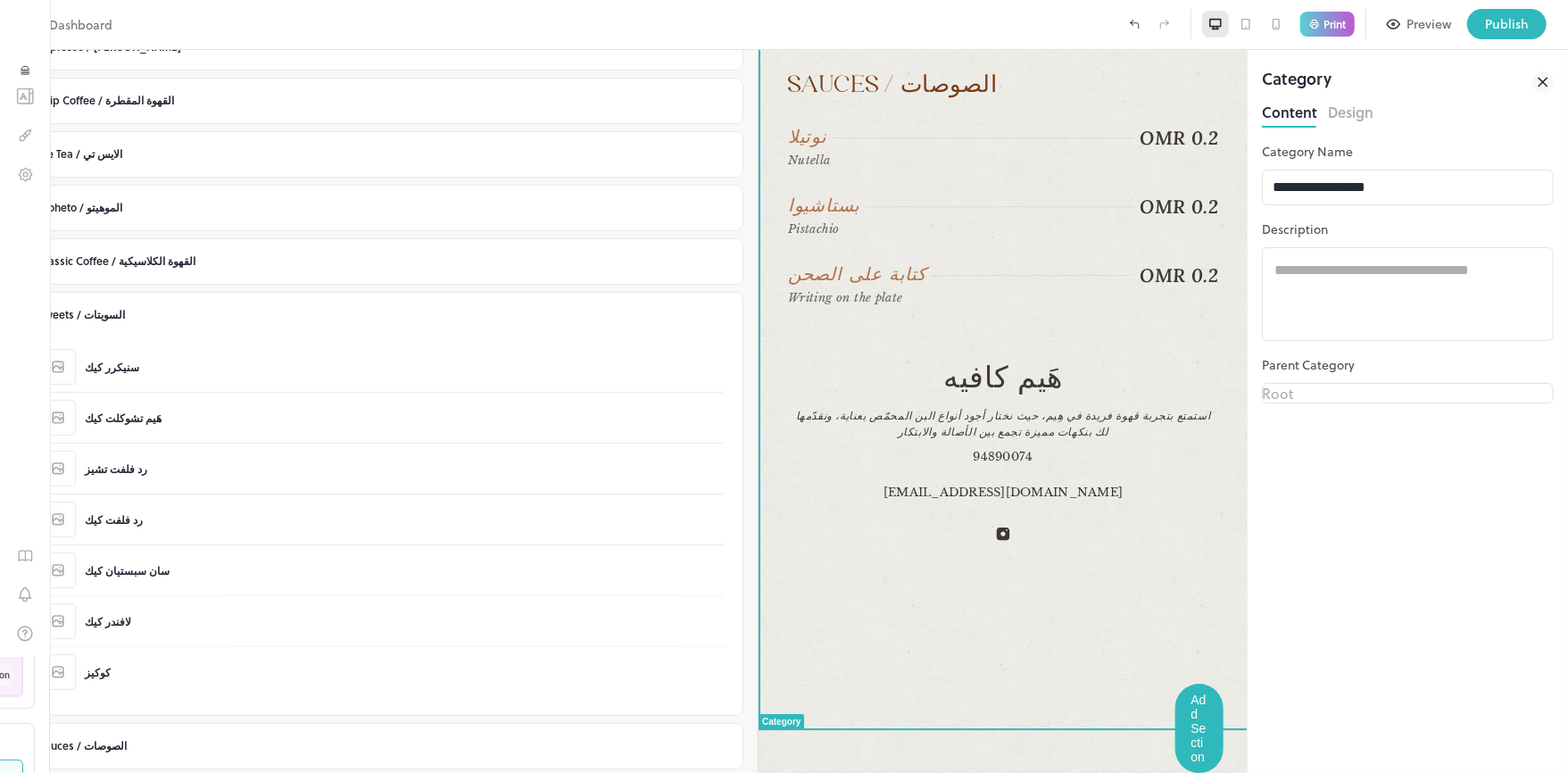
click at [1370, 548] on div "**********" at bounding box center [1408, 457] width 292 height 631
click at [1546, 86] on icon at bounding box center [1543, 82] width 8 height 8
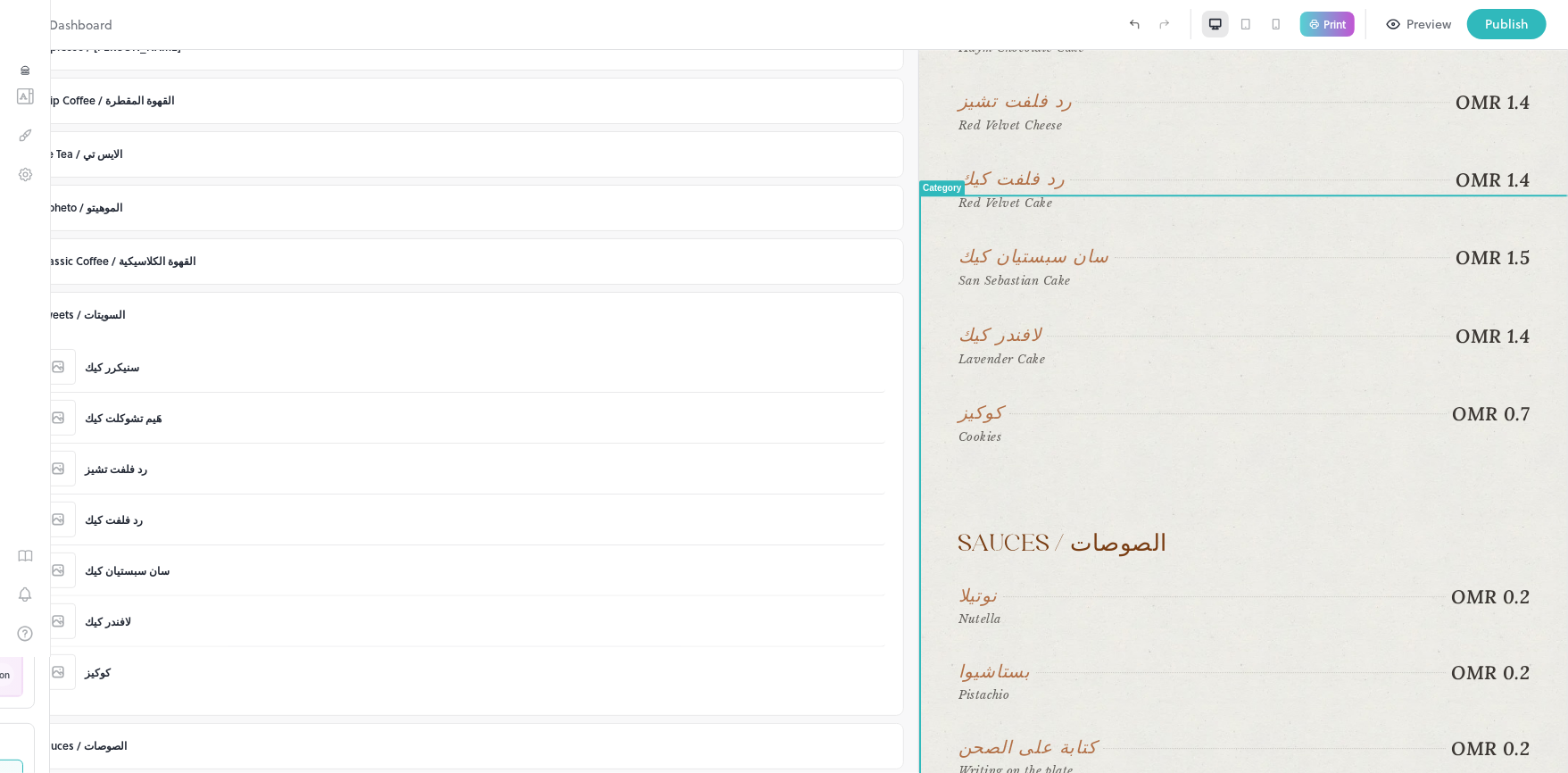
scroll to position [3485, 0]
